Goal: Task Accomplishment & Management: Complete application form

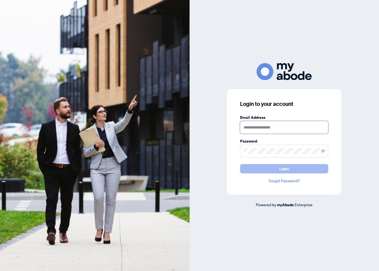
type input "**********"
click at [246, 168] on button "Login" at bounding box center [284, 168] width 88 height 9
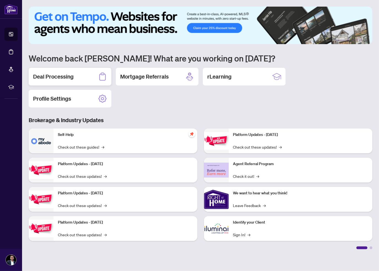
click at [61, 78] on h2 "Deal Processing" at bounding box center [53, 77] width 40 height 8
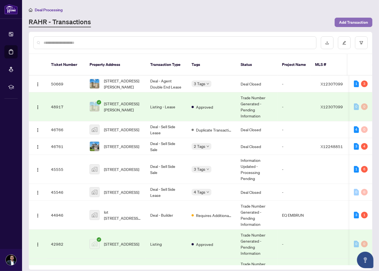
click at [341, 20] on span "Add Transaction" at bounding box center [353, 22] width 29 height 9
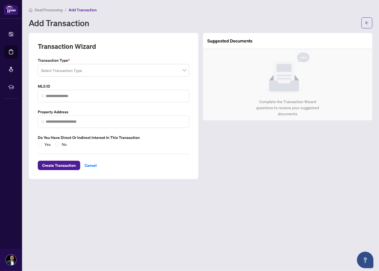
click at [89, 70] on input "search" at bounding box center [111, 71] width 140 height 12
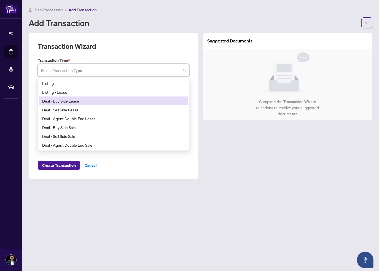
click at [62, 100] on div "Deal - Buy Side Lease" at bounding box center [113, 101] width 143 height 6
